Goal: Task Accomplishment & Management: Use online tool/utility

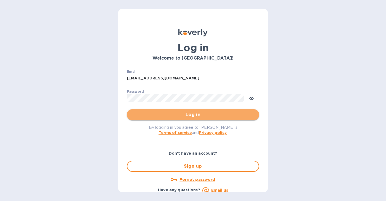
click at [202, 117] on span "Log in" at bounding box center [193, 114] width 124 height 7
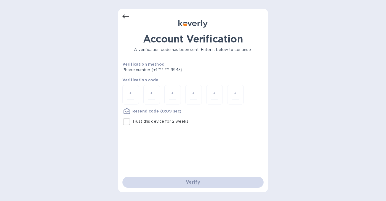
click at [126, 122] on input "Trust this device for 2 weeks" at bounding box center [127, 122] width 12 height 12
checkbox input "true"
click at [133, 95] on input "number" at bounding box center [130, 95] width 7 height 10
type input "1"
type input "2"
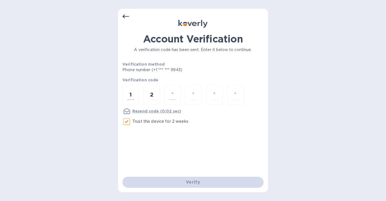
type input "9"
type input "1"
type input "2"
type input "5"
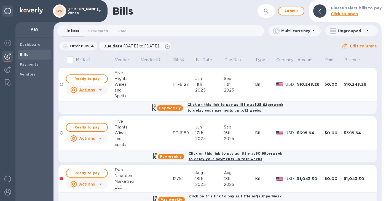
click at [92, 173] on span "Ready to pay" at bounding box center [87, 173] width 32 height 7
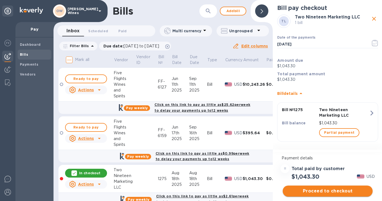
click at [331, 191] on span "Proceed to checkout" at bounding box center [327, 191] width 81 height 7
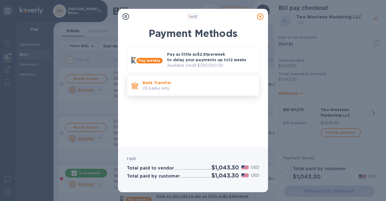
click at [176, 87] on p "US banks only." at bounding box center [199, 88] width 112 height 6
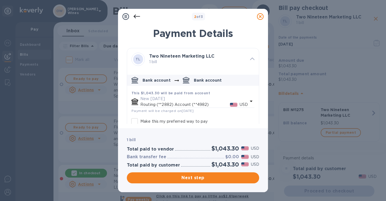
scroll to position [31, 0]
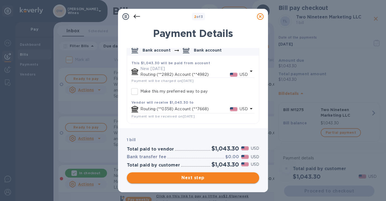
click at [208, 180] on span "Next step" at bounding box center [193, 178] width 124 height 7
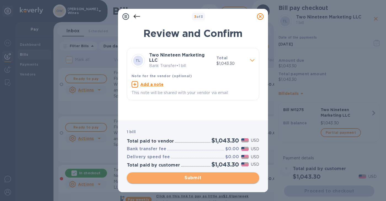
click at [210, 175] on span "Submit" at bounding box center [193, 178] width 124 height 7
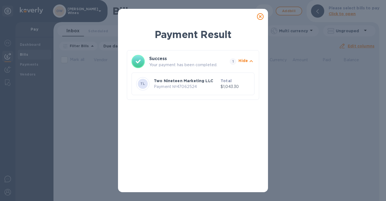
click at [261, 16] on icon at bounding box center [260, 16] width 7 height 7
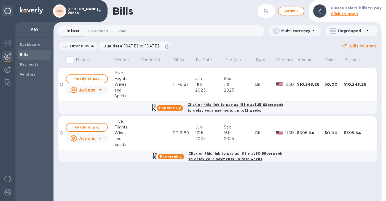
click at [124, 30] on span "Paid 0" at bounding box center [122, 31] width 8 height 6
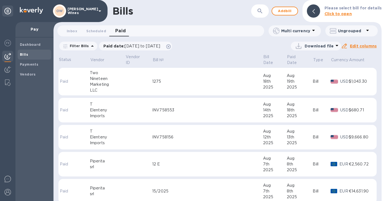
click at [173, 79] on div "1275" at bounding box center [207, 82] width 111 height 6
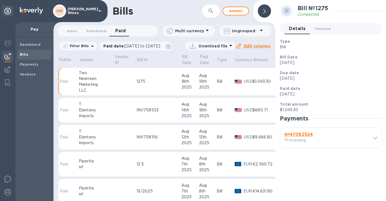
click at [306, 136] on b "№ 47062524" at bounding box center [299, 134] width 28 height 5
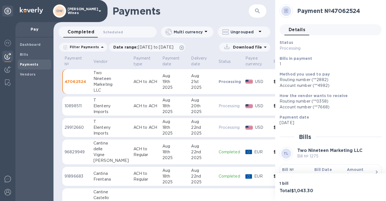
click at [288, 170] on b "Bill №" at bounding box center [288, 169] width 12 height 4
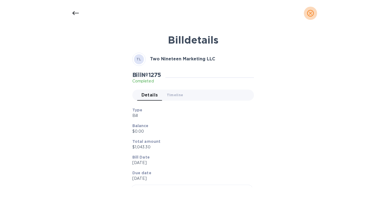
click at [311, 12] on icon "close" at bounding box center [310, 13] width 3 height 3
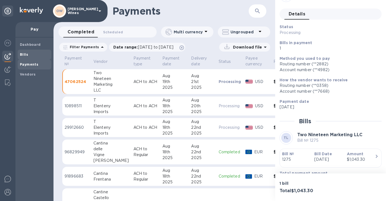
click at [25, 55] on b "Bills" at bounding box center [24, 54] width 8 height 4
